Goal: Task Accomplishment & Management: Manage account settings

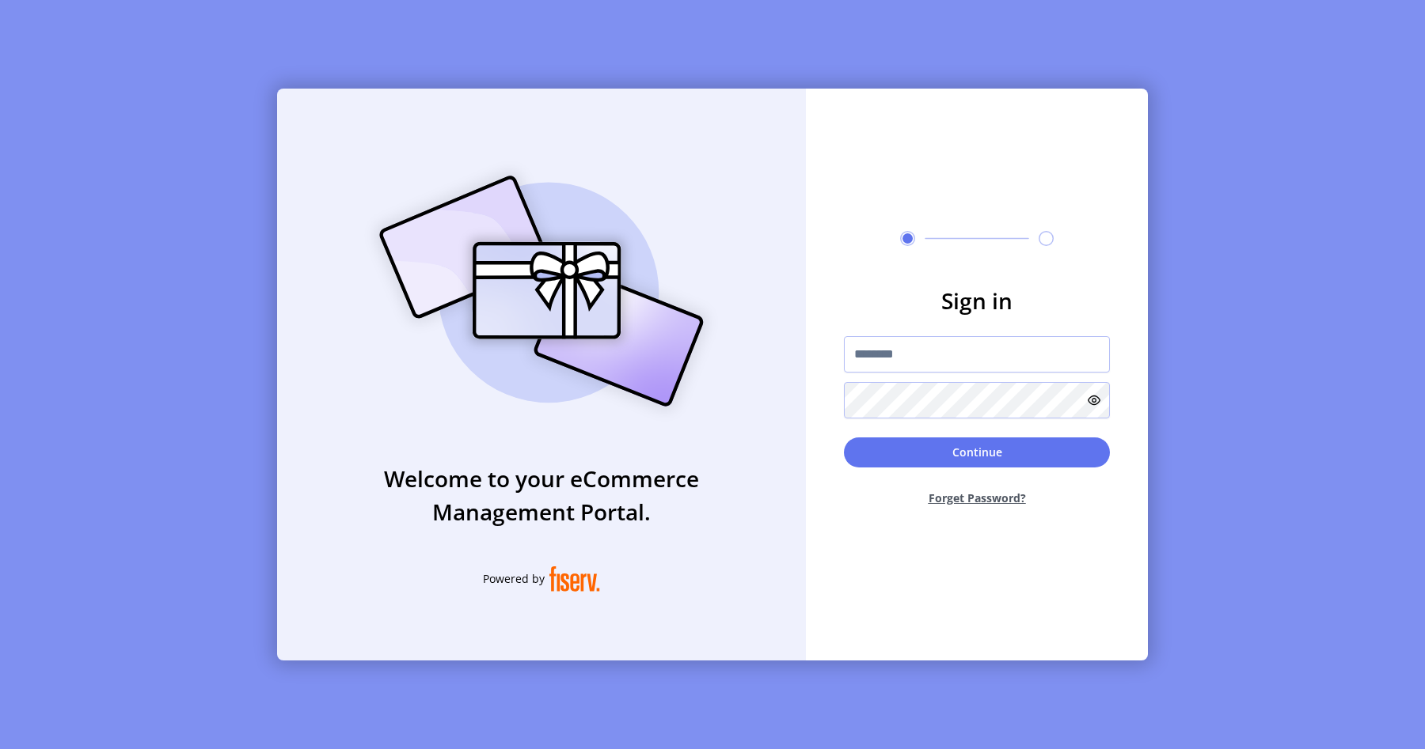
click at [798, 286] on div "Welcome to your eCommerce Management Portal. Powered by" at bounding box center [541, 375] width 529 height 572
click at [892, 355] on input "text" at bounding box center [977, 354] width 266 height 36
type input "**********"
click at [1005, 447] on button "Continue" at bounding box center [977, 453] width 266 height 30
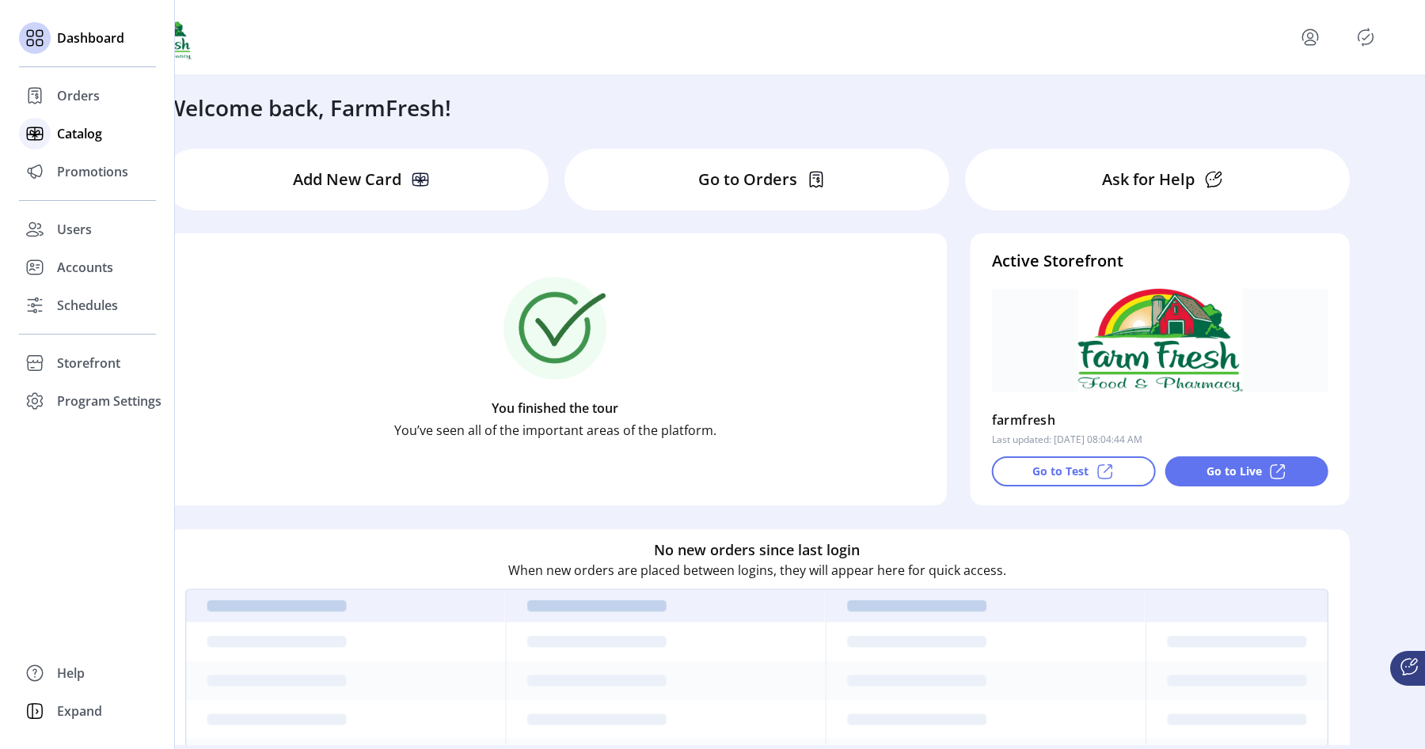
click at [67, 150] on div "Catalog" at bounding box center [87, 134] width 137 height 38
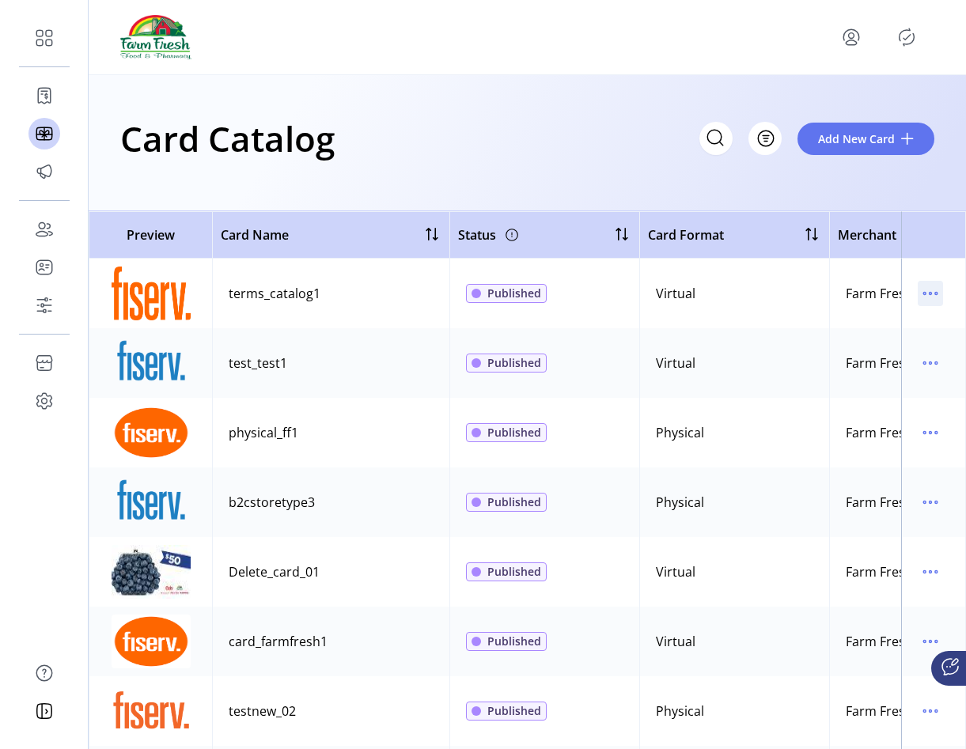
click at [926, 303] on icon "menu" at bounding box center [930, 293] width 25 height 25
click at [855, 350] on span "Edit Details" at bounding box center [856, 349] width 131 height 13
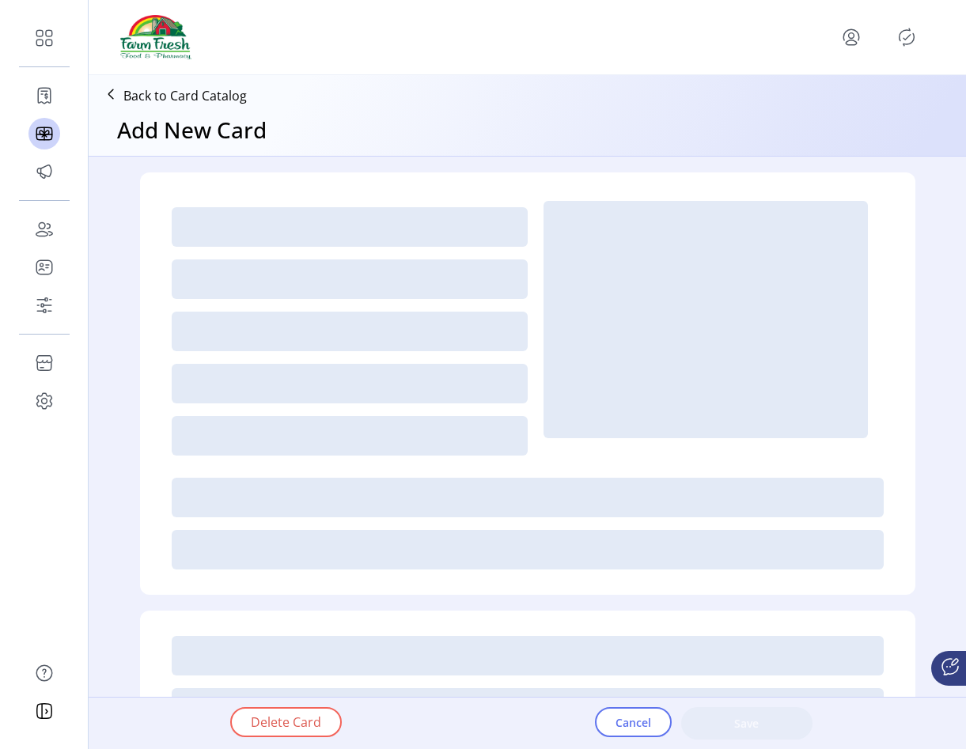
type textarea "****"
type input "*"
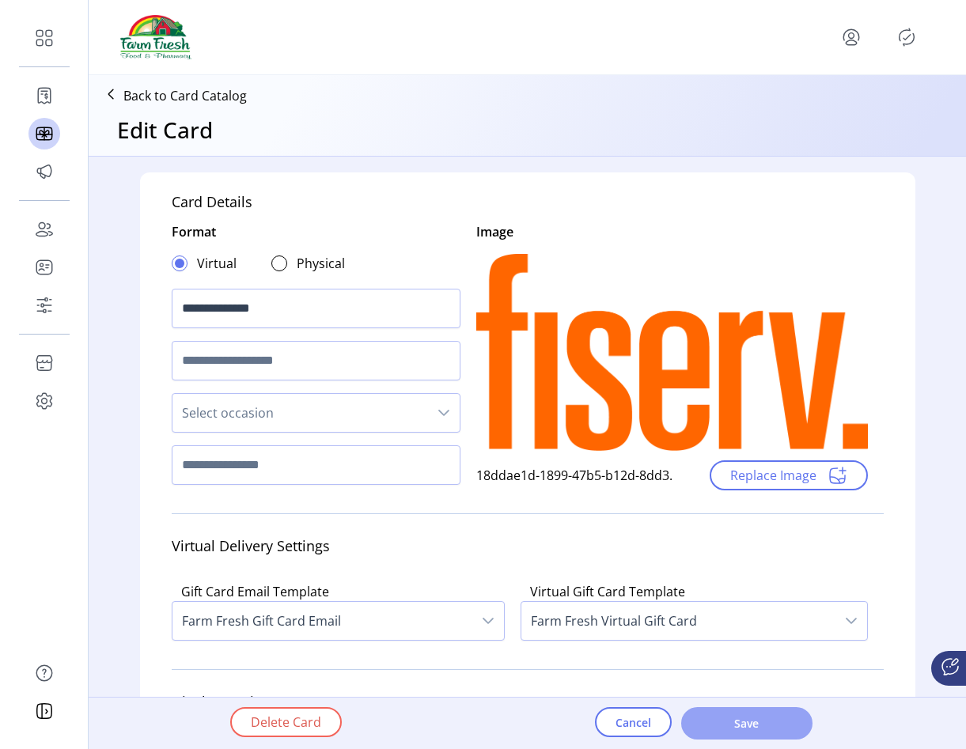
click at [780, 718] on span "Save" at bounding box center [747, 723] width 90 height 17
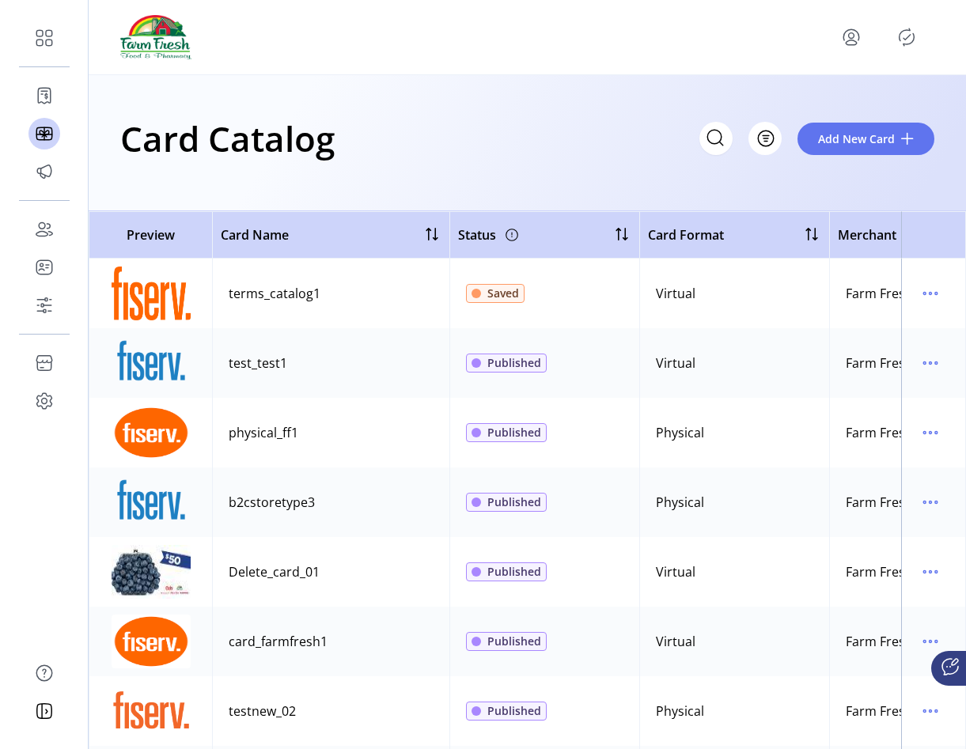
click at [856, 34] on icon "menu" at bounding box center [851, 37] width 25 height 25
click at [818, 110] on link "Sign Out" at bounding box center [795, 99] width 138 height 25
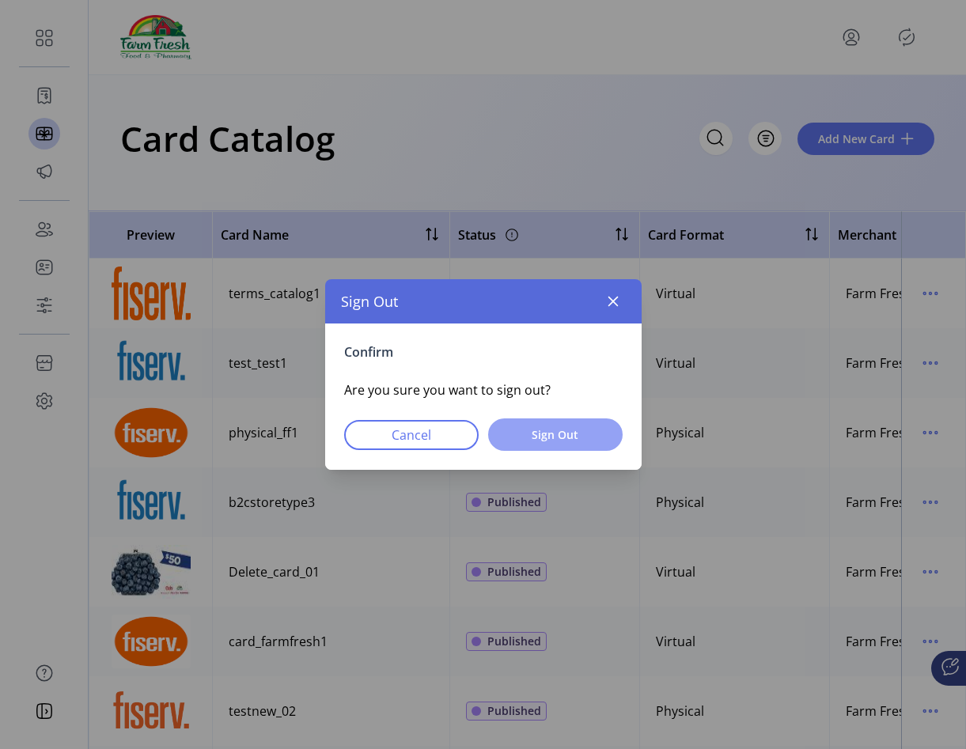
click at [607, 442] on button "Sign Out" at bounding box center [555, 435] width 135 height 32
